Goal: Task Accomplishment & Management: Manage account settings

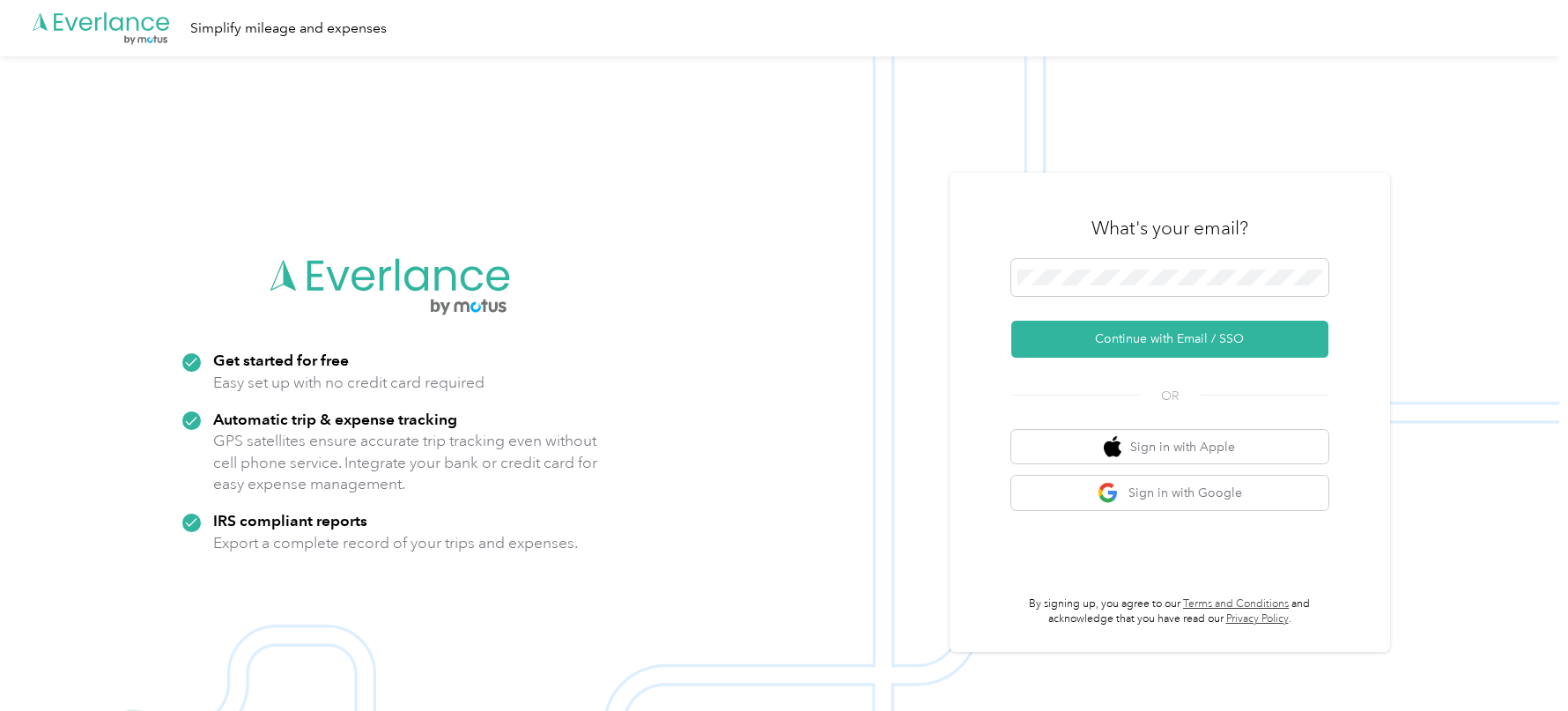
click at [931, 3] on div ".cls-1 { fill: #00adee; } .cls-2 { fill: #fff; } .cls-3 { fill: #707372; } .cls…" at bounding box center [780, 28] width 1559 height 57
click at [1090, 331] on button "Continue with Email / SSO" at bounding box center [1170, 339] width 317 height 37
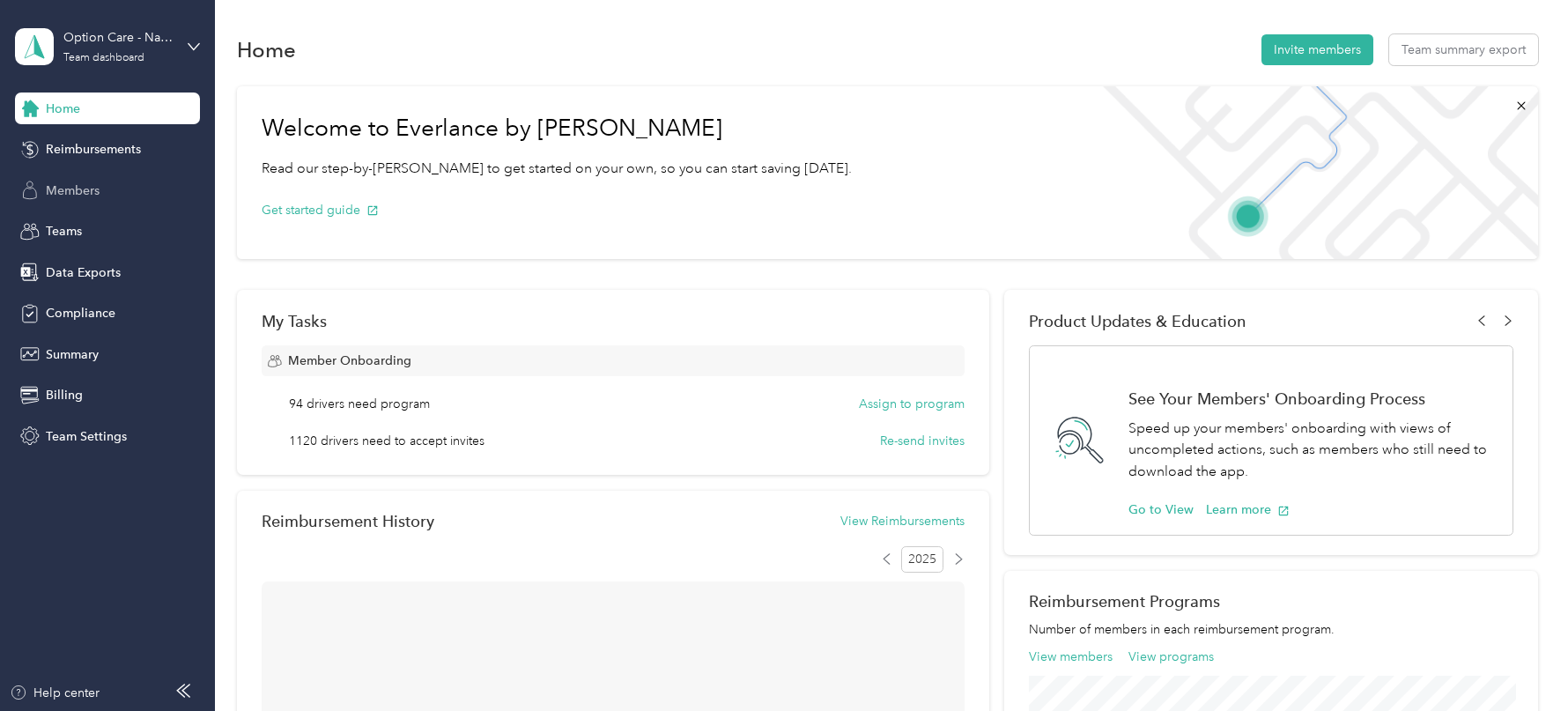
click at [87, 193] on span "Members" at bounding box center [72, 191] width 54 height 19
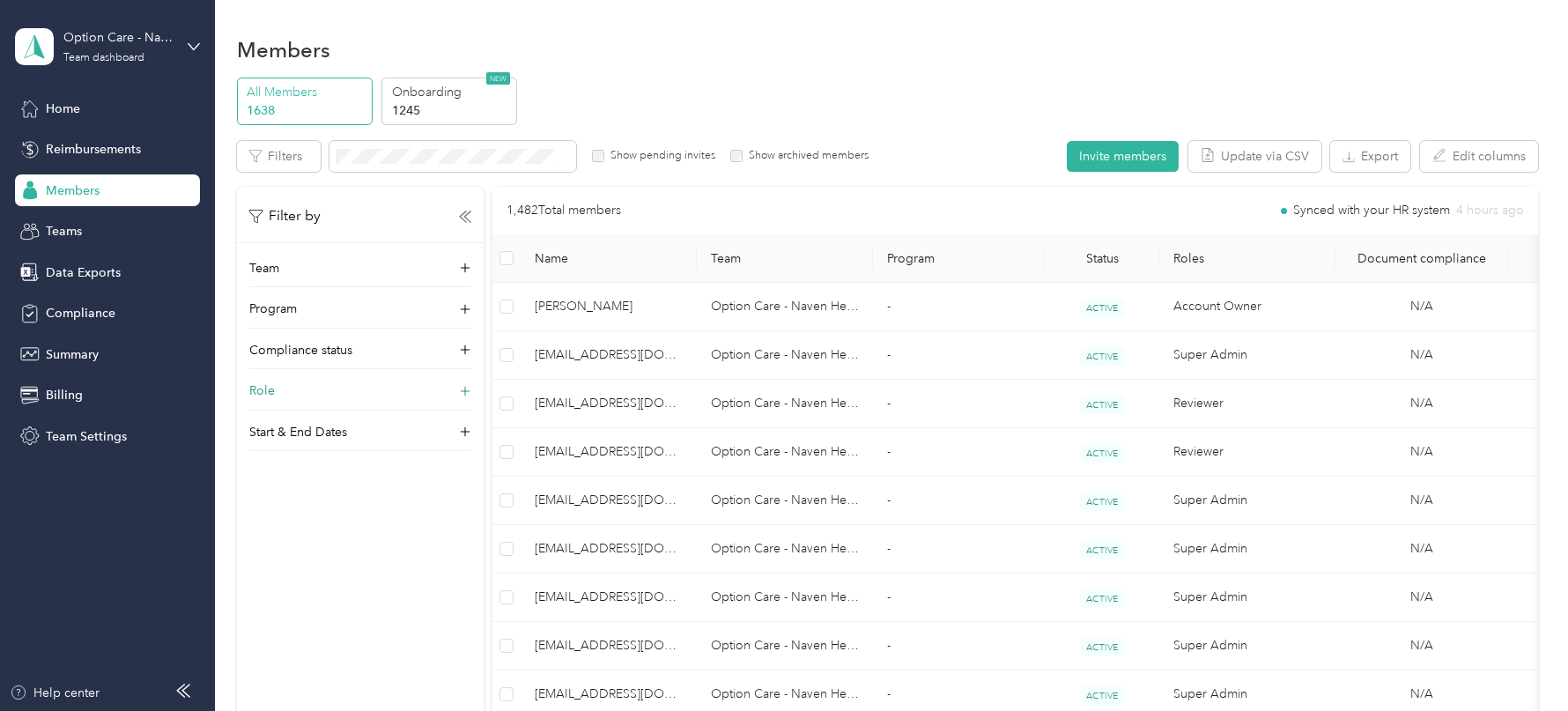
click at [323, 382] on div "Role" at bounding box center [360, 396] width 222 height 28
click at [280, 413] on label "Member" at bounding box center [285, 418] width 45 height 16
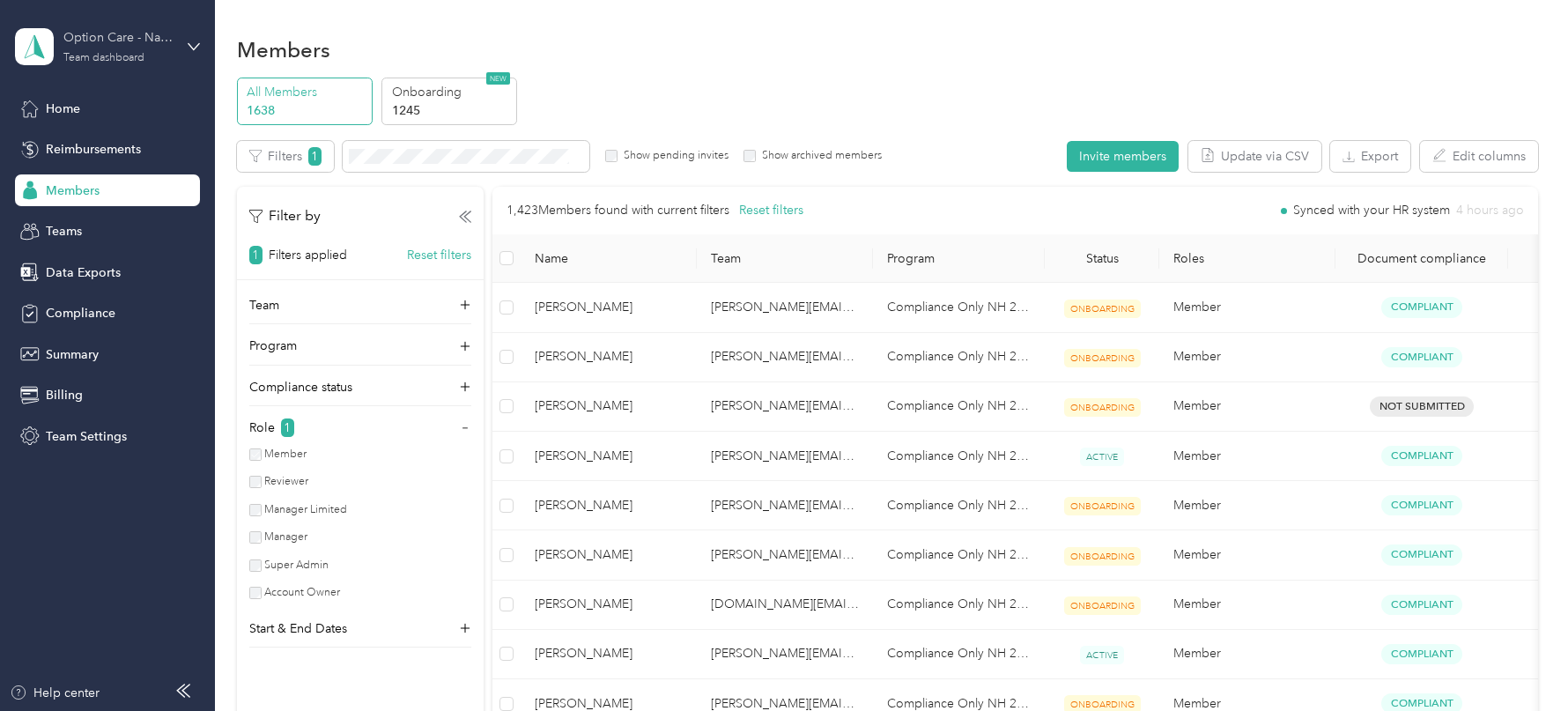
click at [140, 53] on div "Team dashboard" at bounding box center [104, 58] width 81 height 10
click at [97, 217] on div "Log out" at bounding box center [201, 225] width 346 height 31
